Goal: Book appointment/travel/reservation

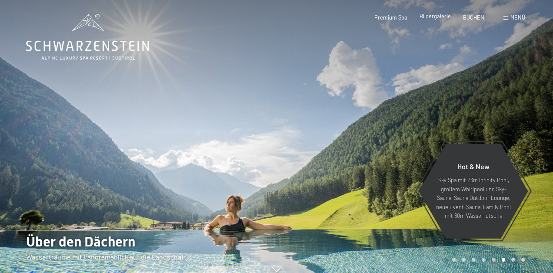
click at [435, 18] on span "Bildergalerie" at bounding box center [435, 16] width 31 height 7
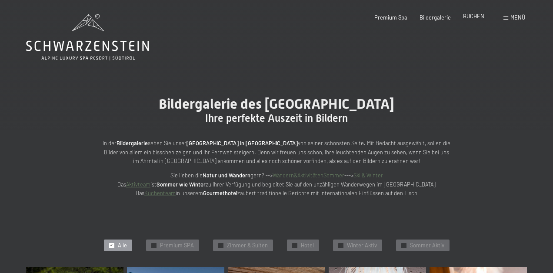
click at [474, 17] on span "BUCHEN" at bounding box center [473, 16] width 21 height 7
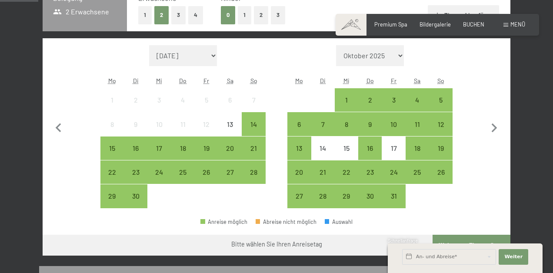
scroll to position [211, 0]
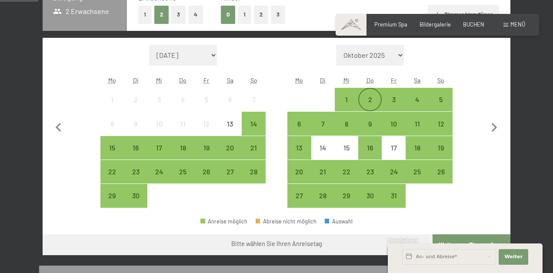
click at [366, 98] on div "2" at bounding box center [370, 107] width 22 height 22
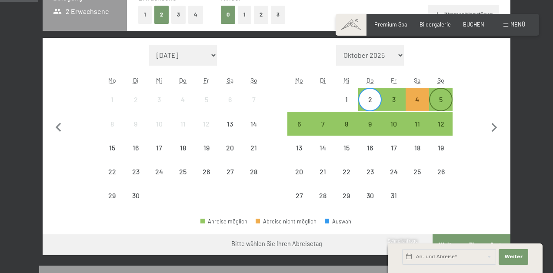
click at [438, 98] on div "5" at bounding box center [441, 107] width 22 height 22
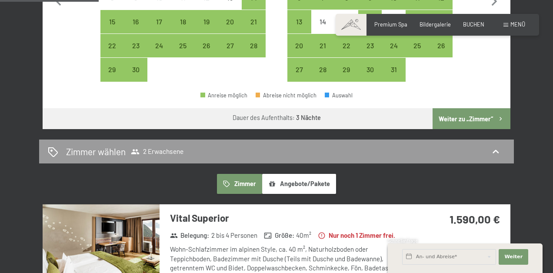
scroll to position [343, 0]
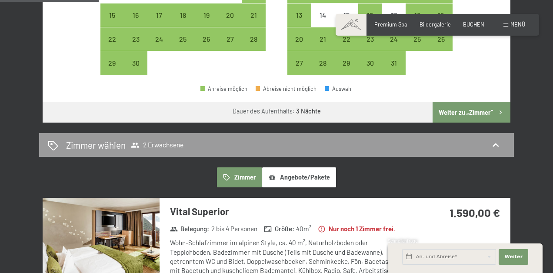
click at [476, 113] on button "Weiter zu „Zimmer“" at bounding box center [472, 112] width 78 height 21
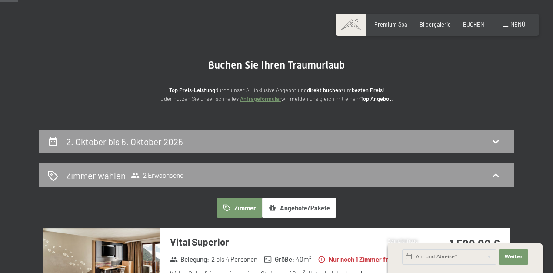
scroll to position [0, 0]
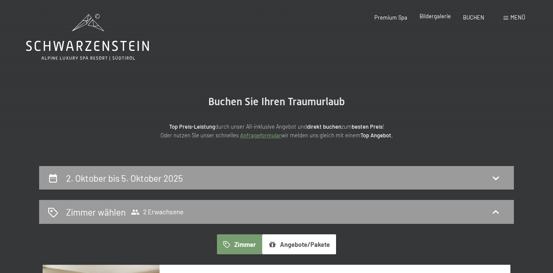
click at [446, 16] on span "Bildergalerie" at bounding box center [435, 16] width 31 height 7
